Goal: Register for event/course

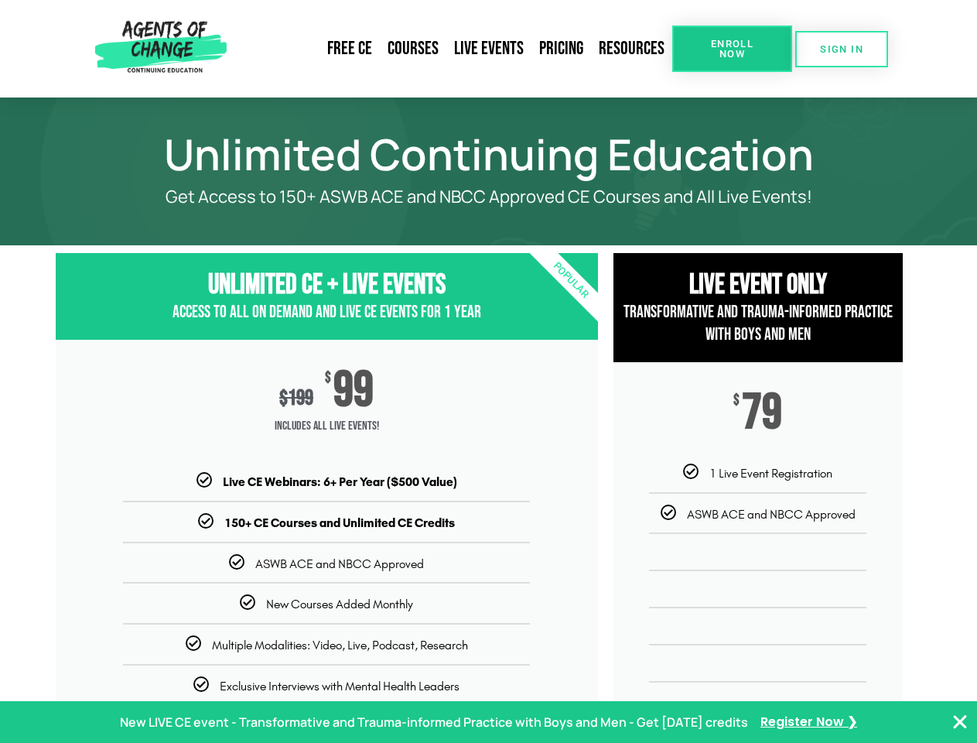
click at [488, 371] on div "$ 199 $ 99 Includes ALL Live Events!" at bounding box center [327, 406] width 542 height 133
click at [632, 49] on link "Resources" at bounding box center [631, 49] width 81 height 36
click at [732, 49] on span "Enroll Now" at bounding box center [732, 49] width 70 height 20
click at [842, 49] on span "SIGN IN" at bounding box center [841, 49] width 43 height 10
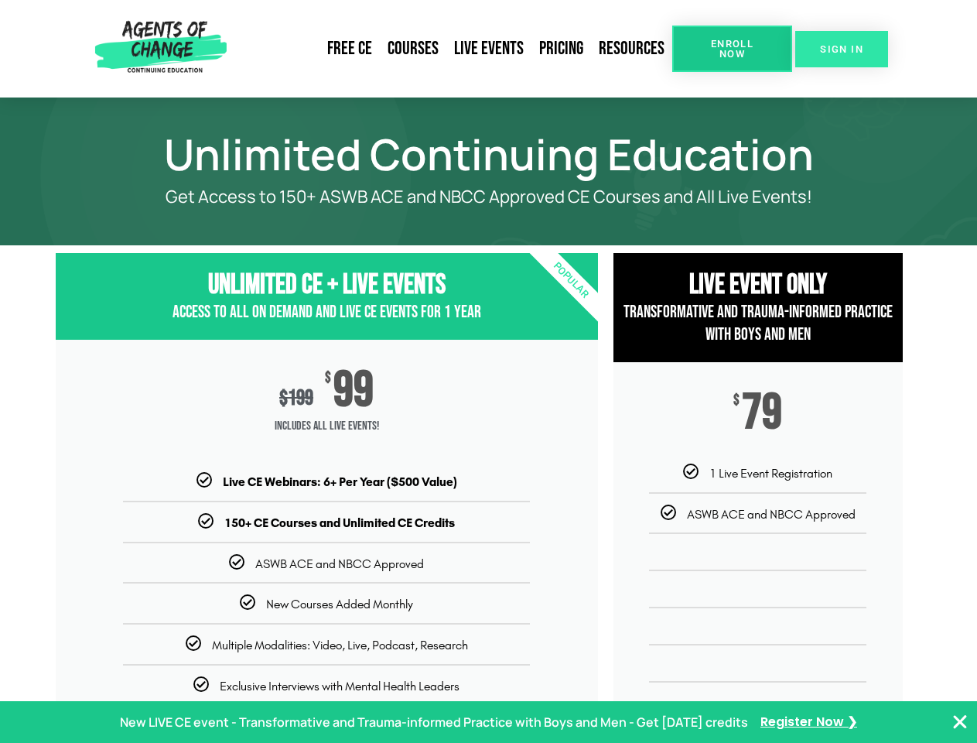
click at [842, 49] on span "SIGN IN" at bounding box center [841, 49] width 43 height 10
click at [488, 722] on p "New LIVE CE event - Transformative and Trauma-informed Practice with Boys and M…" at bounding box center [434, 722] width 628 height 22
click at [960, 722] on icon "Close Banner" at bounding box center [960, 722] width 19 height 19
